Goal: Task Accomplishment & Management: Manage account settings

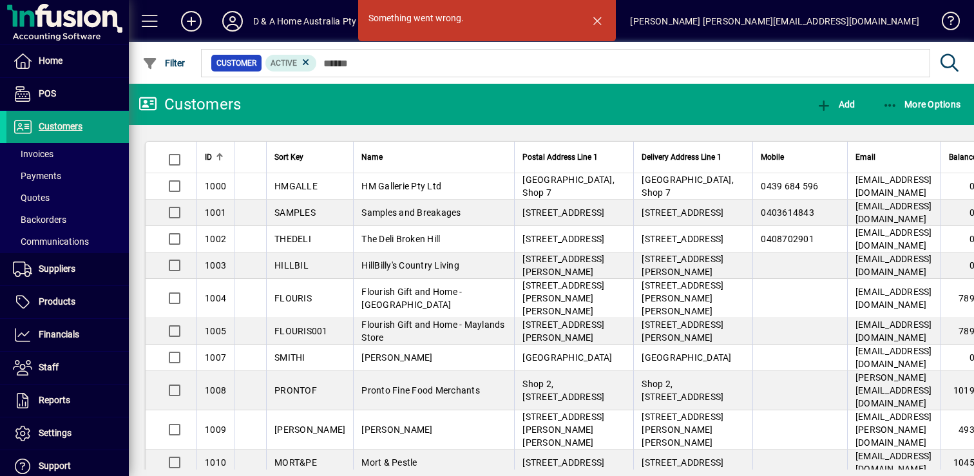
scroll to position [715, 0]
